Goal: Navigation & Orientation: Find specific page/section

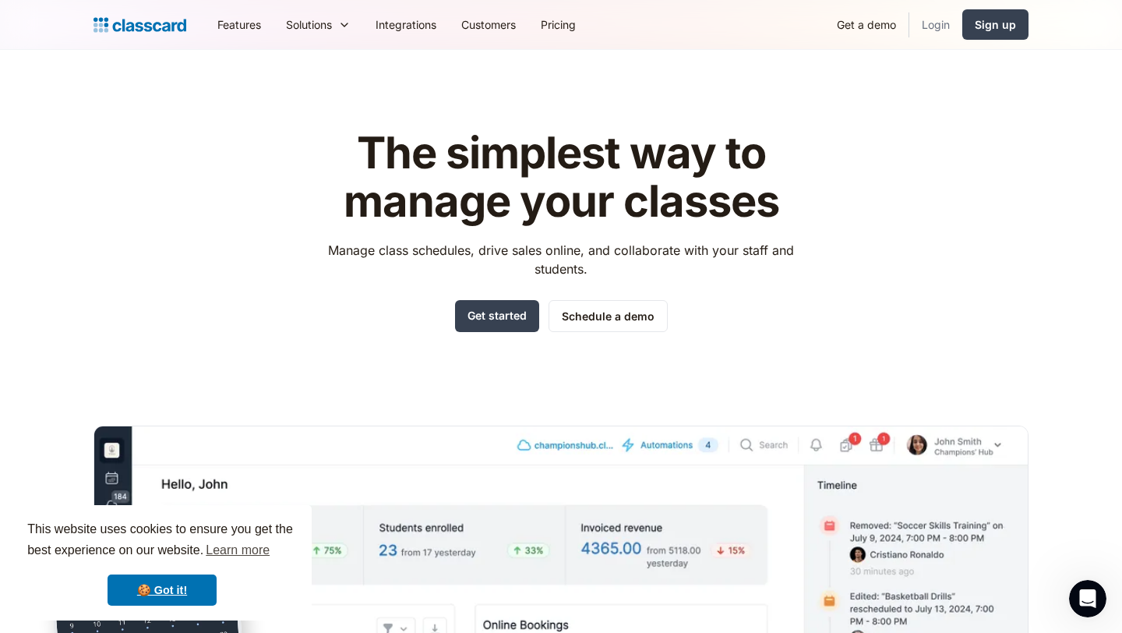
click at [921, 30] on link "Login" at bounding box center [936, 24] width 53 height 35
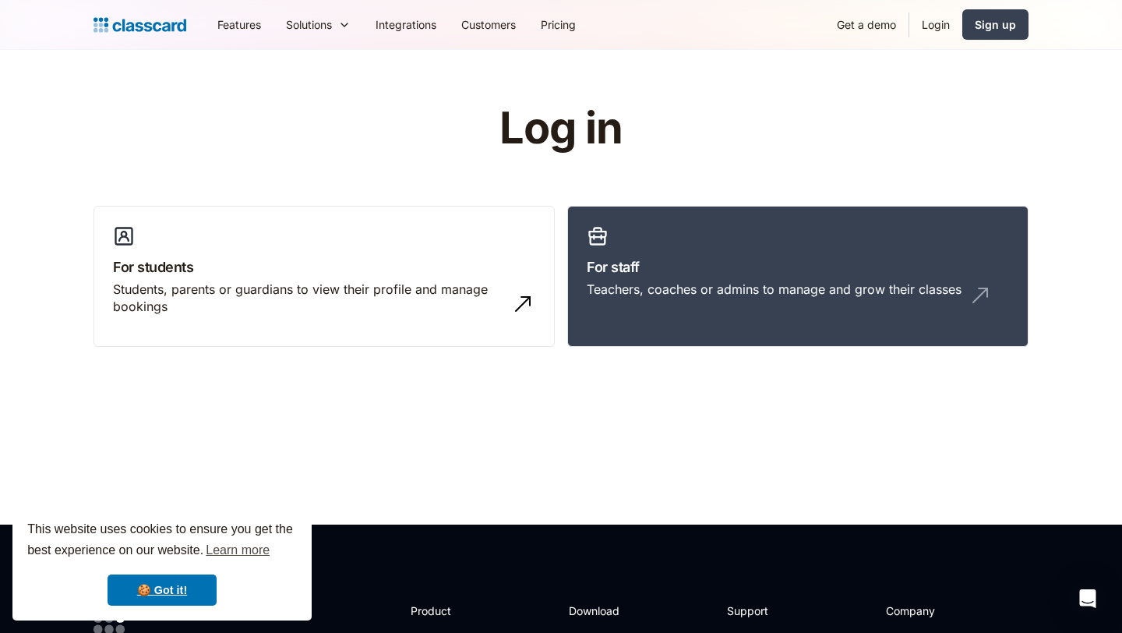
click at [931, 22] on link "Login" at bounding box center [936, 24] width 53 height 35
click at [691, 347] on div "For students Students, parents or guardians to view their profile and manage bo…" at bounding box center [561, 283] width 935 height 154
click at [674, 294] on div "Teachers, coaches or admins to manage and grow their classes" at bounding box center [774, 289] width 375 height 17
